Goal: Information Seeking & Learning: Learn about a topic

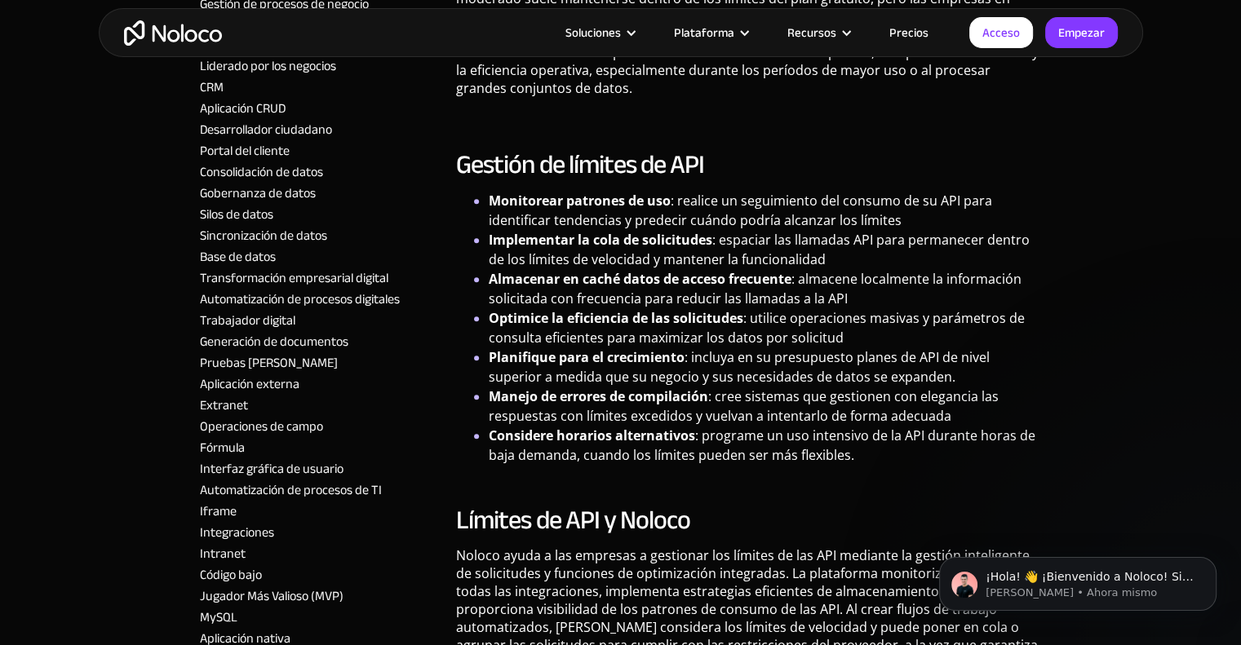
scroll to position [1469, 0]
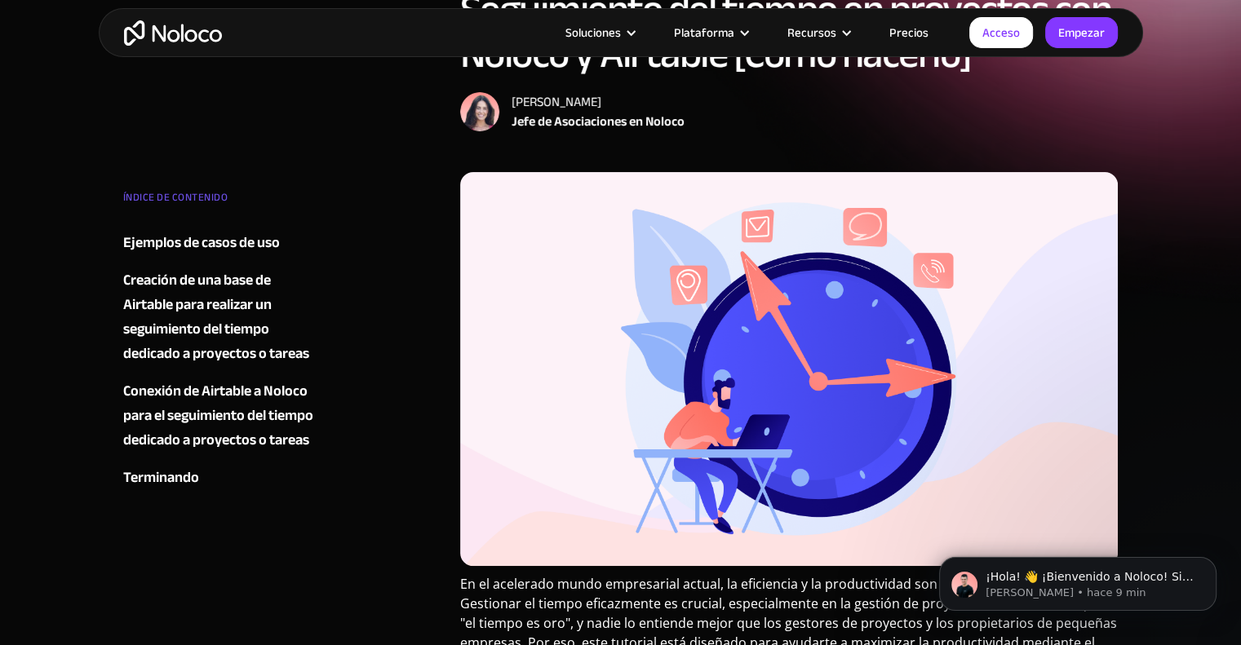
scroll to position [326, 0]
